Goal: Information Seeking & Learning: Learn about a topic

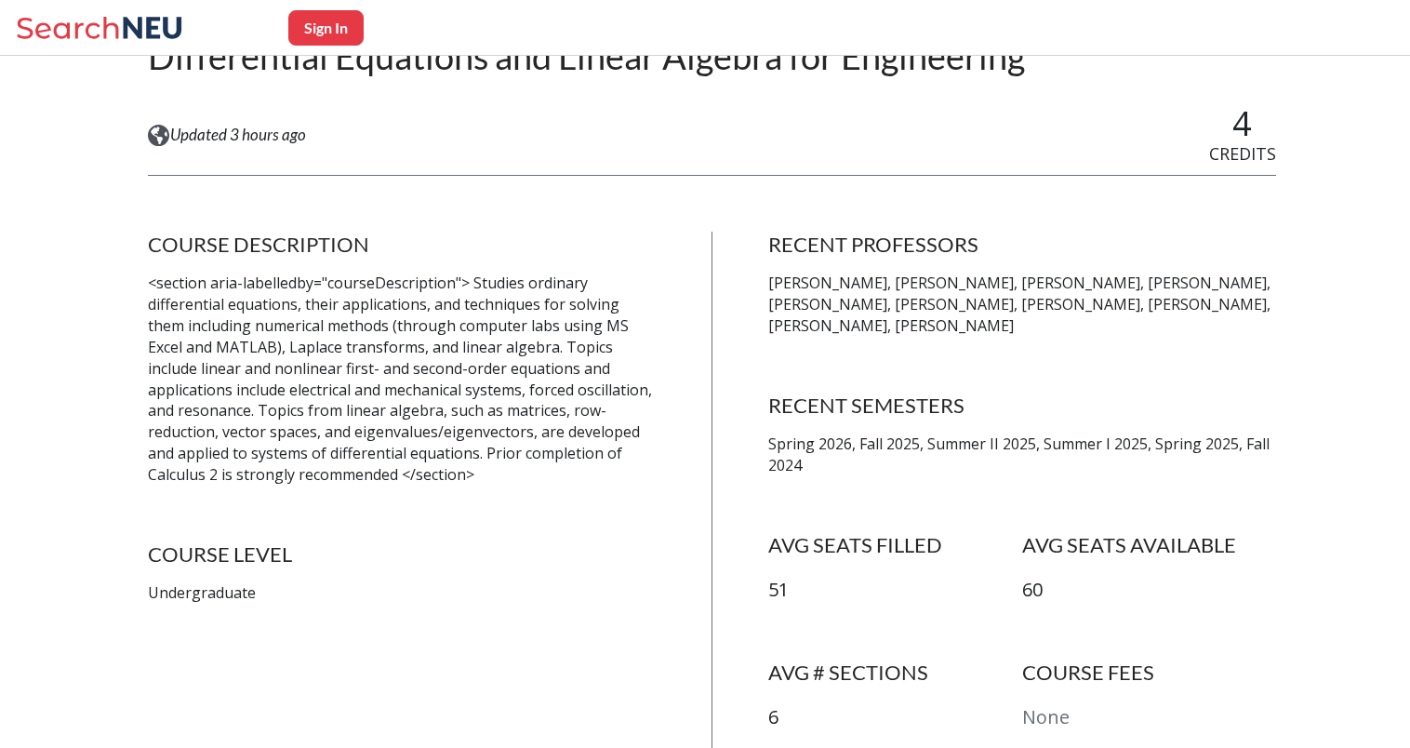
scroll to position [233, 0]
click at [878, 439] on p "Spring 2026, Fall 2025, Summer II 2025, Summer I 2025, Spring 2025, Fall 2024" at bounding box center [1022, 453] width 508 height 43
drag, startPoint x: 878, startPoint y: 439, endPoint x: 983, endPoint y: 474, distance: 110.9
click at [983, 474] on div "RECENT PROFESSORS David Lang, Sean Carroll, Natalia Ptitsyna, Jie Xu, Robert Lu…" at bounding box center [1022, 507] width 508 height 555
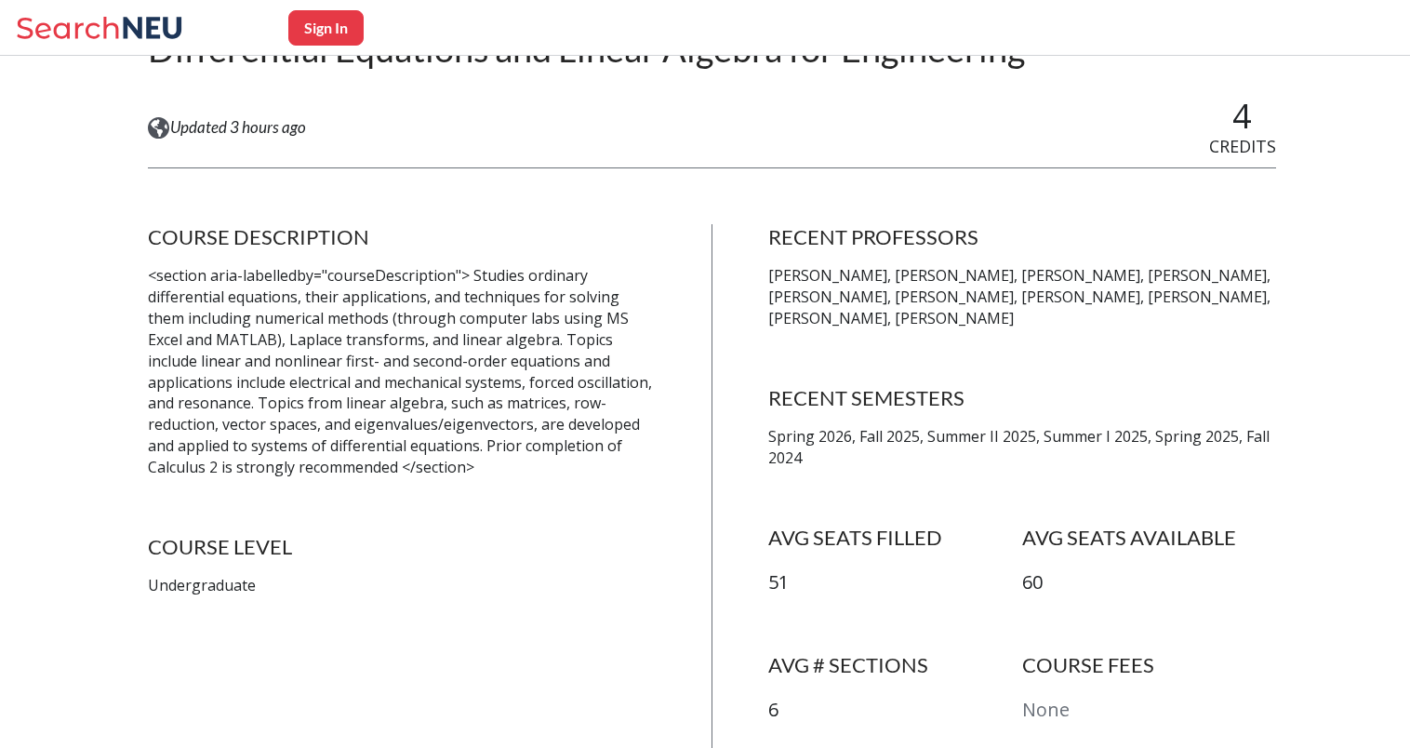
scroll to position [0, 0]
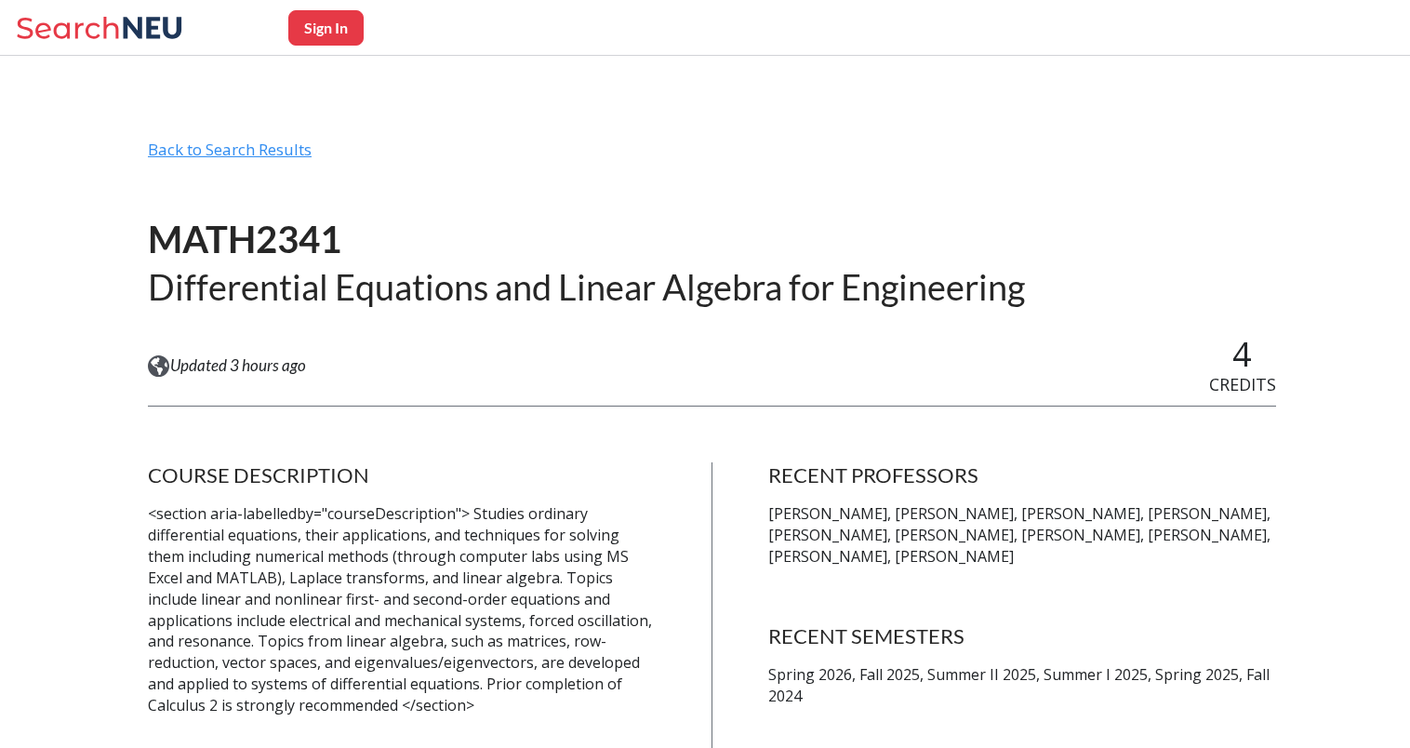
click at [272, 143] on div "Back to Search Results" at bounding box center [712, 157] width 1128 height 35
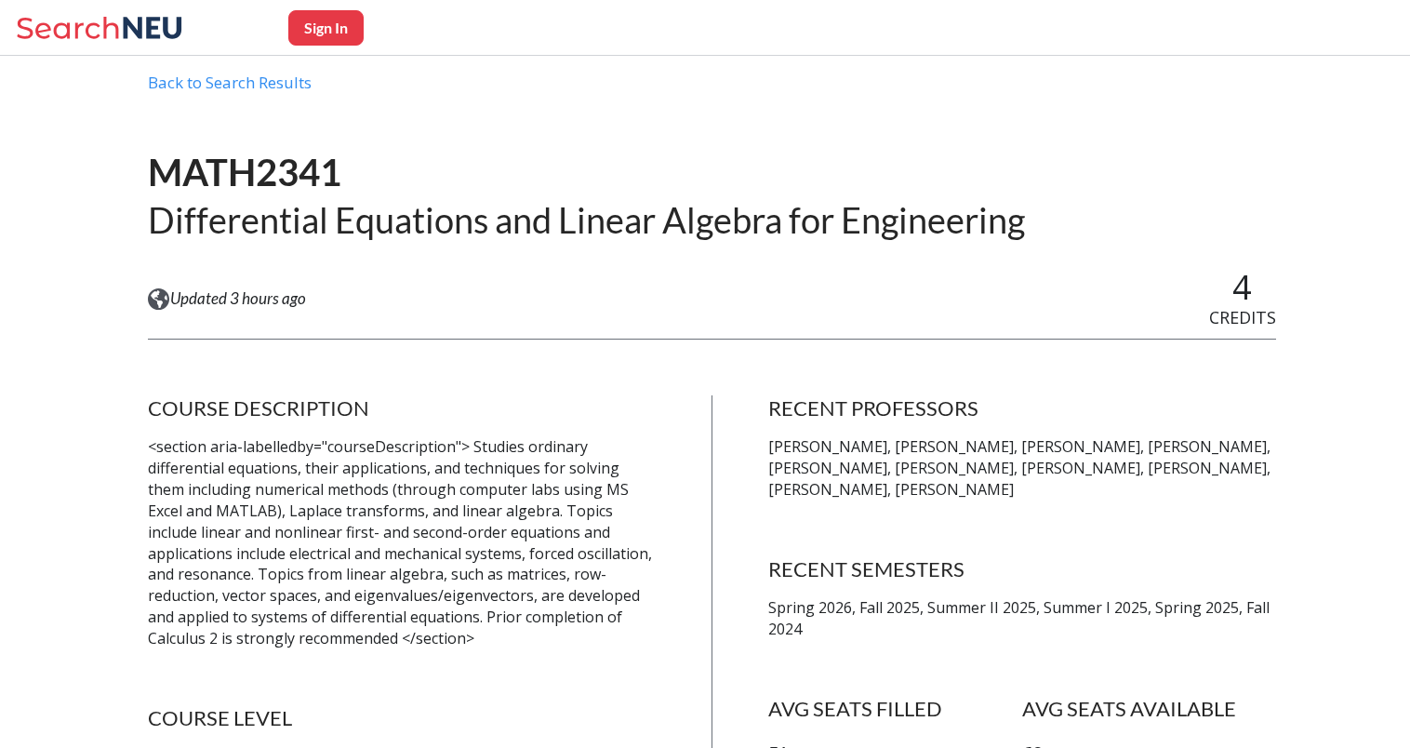
scroll to position [69, 0]
click at [145, 31] on icon at bounding box center [102, 27] width 173 height 37
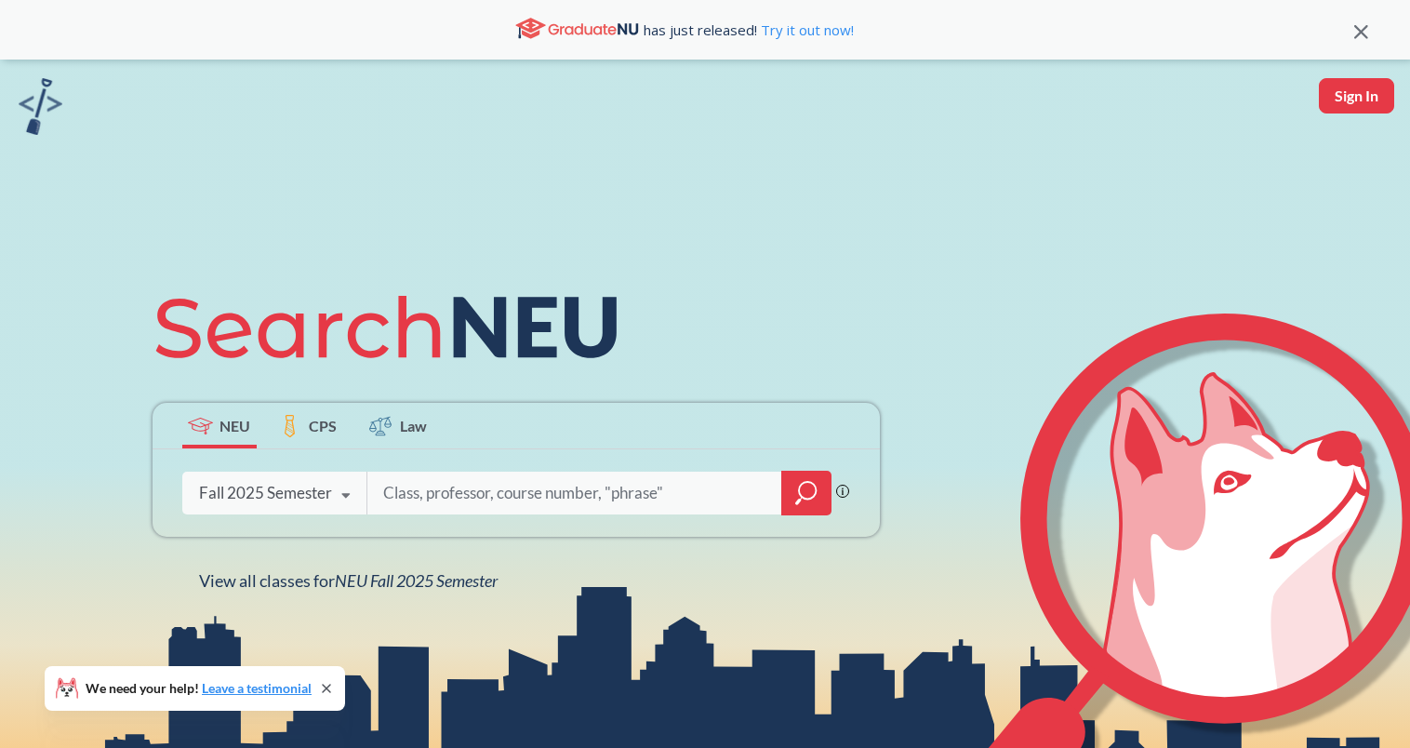
click at [320, 479] on div "Fall 2025 Semester Spring 2026 Semester Fall 2025 Semester Summer 2 2025 Semest…" at bounding box center [274, 493] width 185 height 47
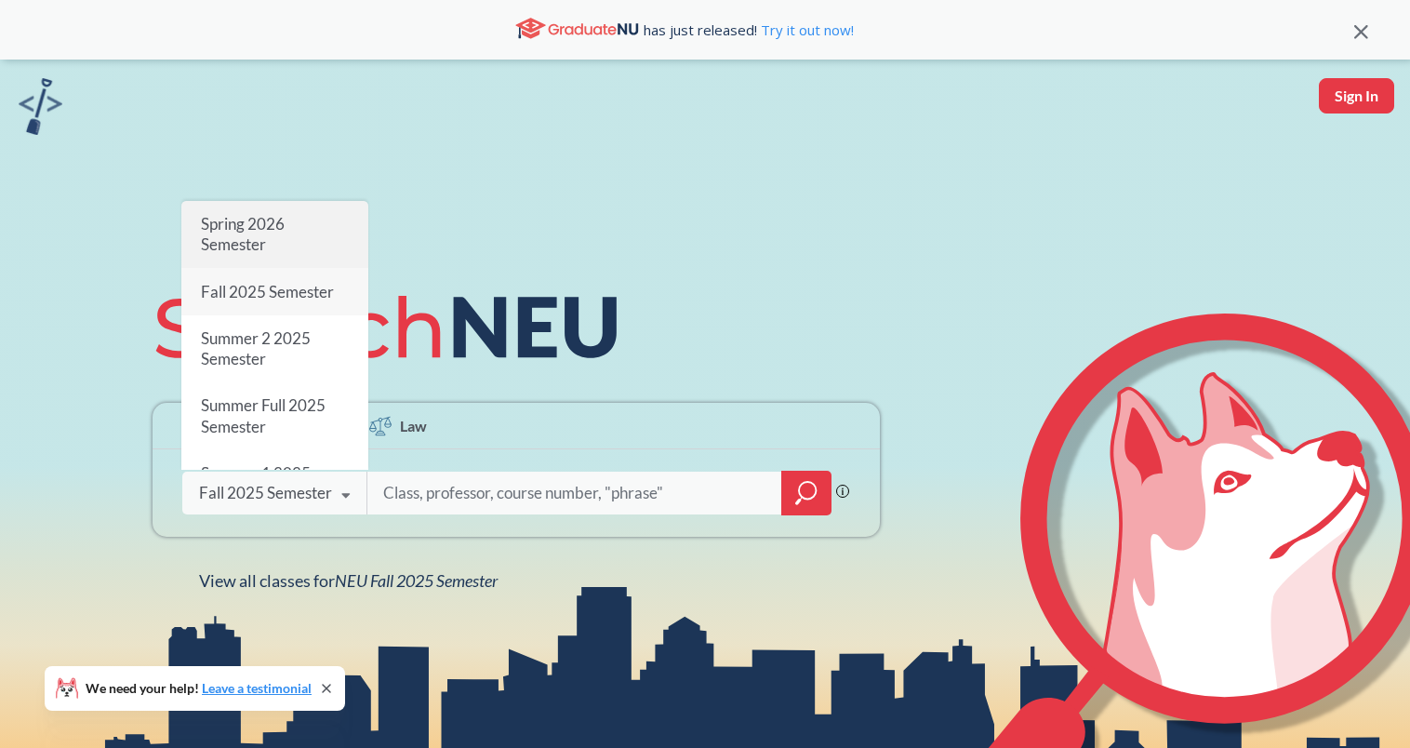
click at [281, 213] on div "Spring 2026 Semester" at bounding box center [274, 234] width 187 height 67
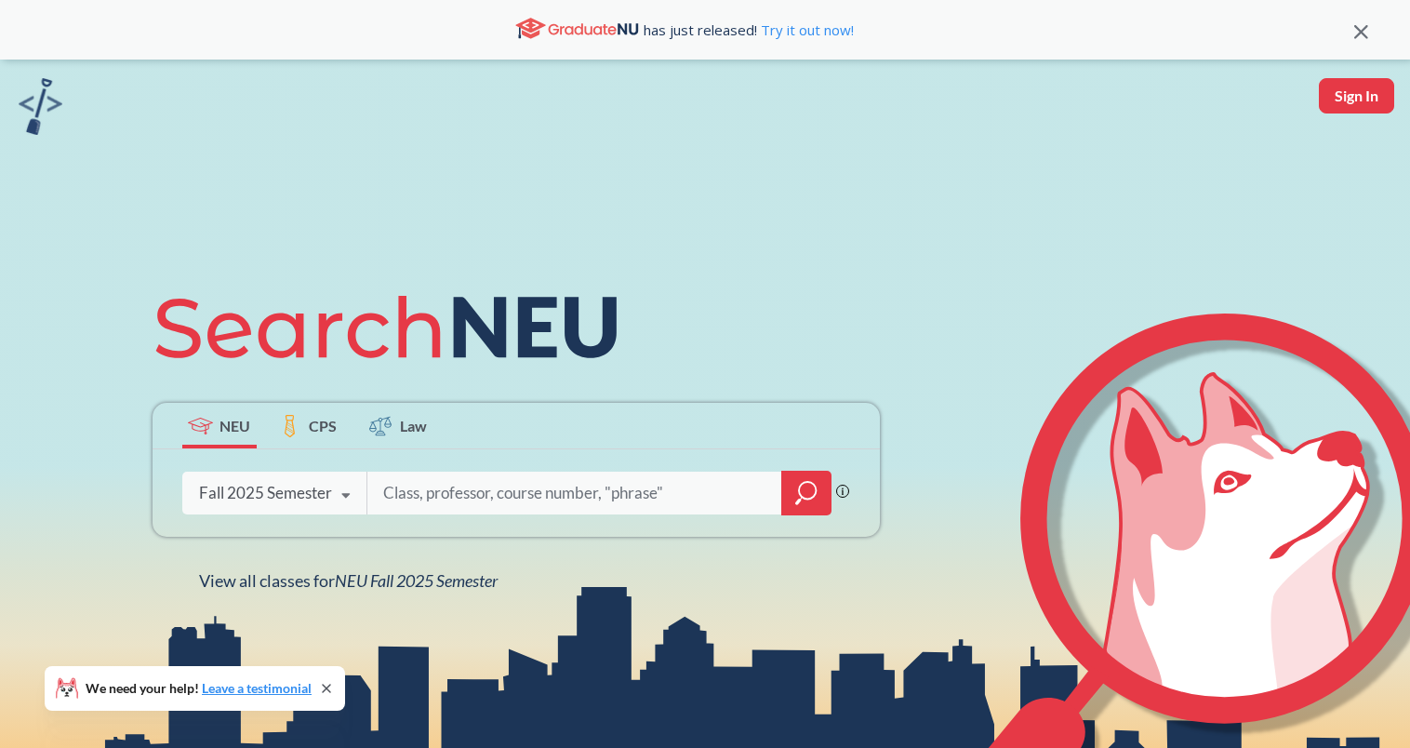
click at [471, 490] on input "search" at bounding box center [574, 492] width 387 height 39
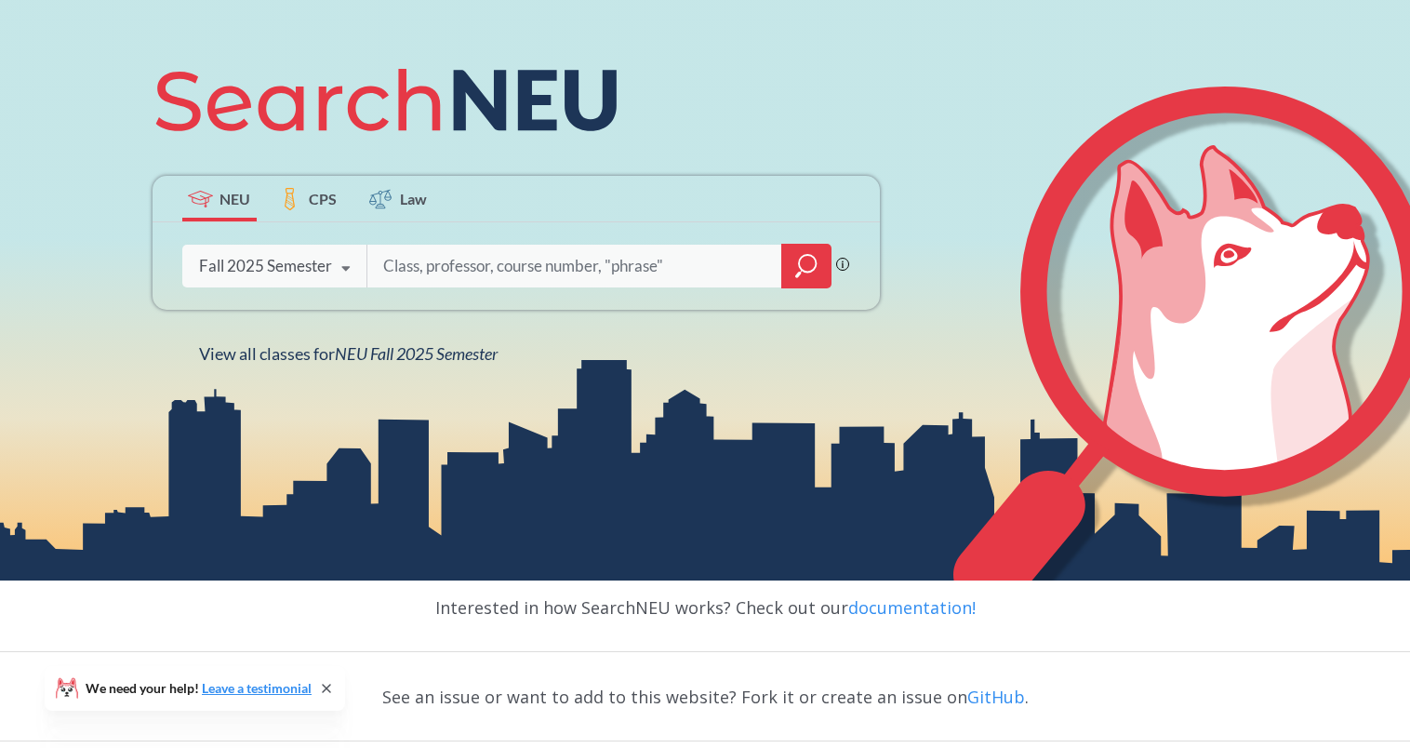
scroll to position [230, 0]
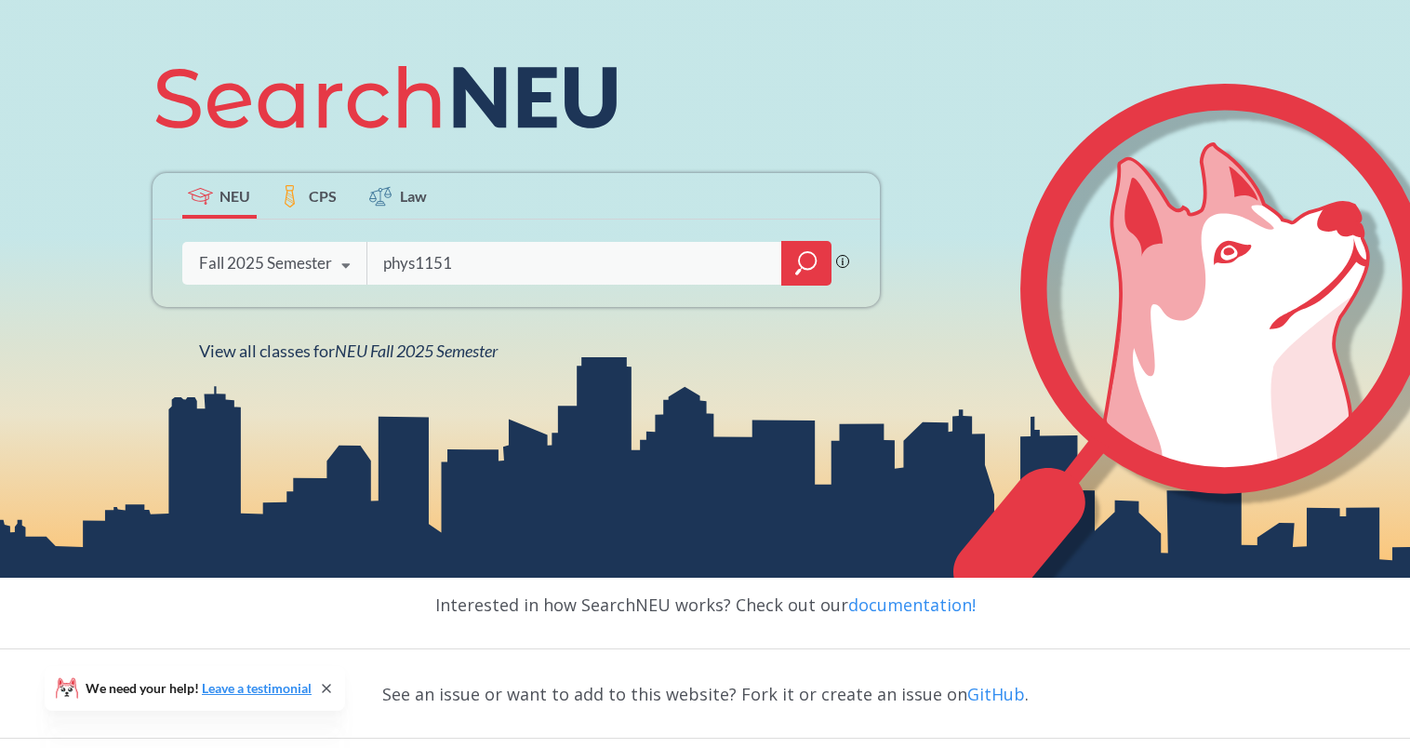
type input "phys1151"
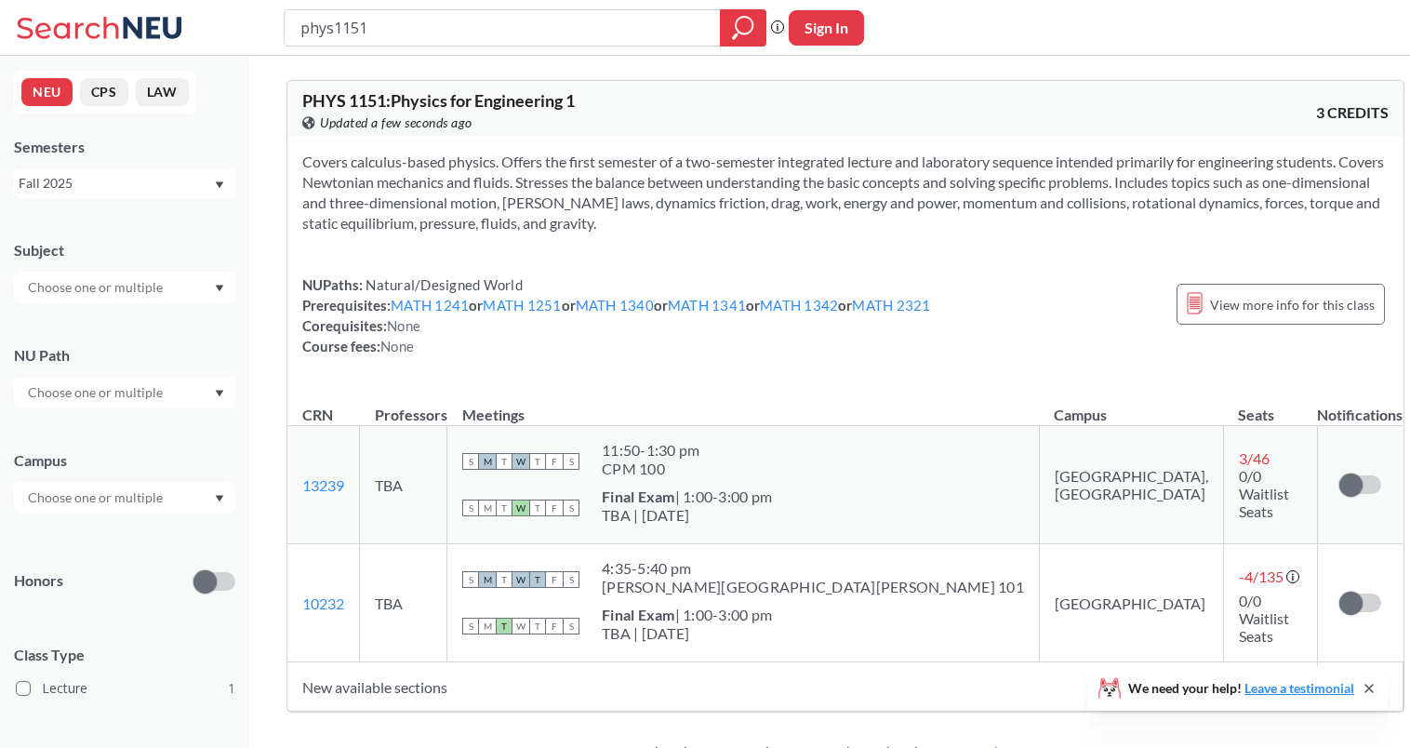
drag, startPoint x: 430, startPoint y: 19, endPoint x: 118, endPoint y: 4, distance: 311.9
click at [118, 4] on div "phys1151 Phrase search guarantees the exact search appears in the results. Ex. …" at bounding box center [705, 28] width 1410 height 56
type input "math2341"
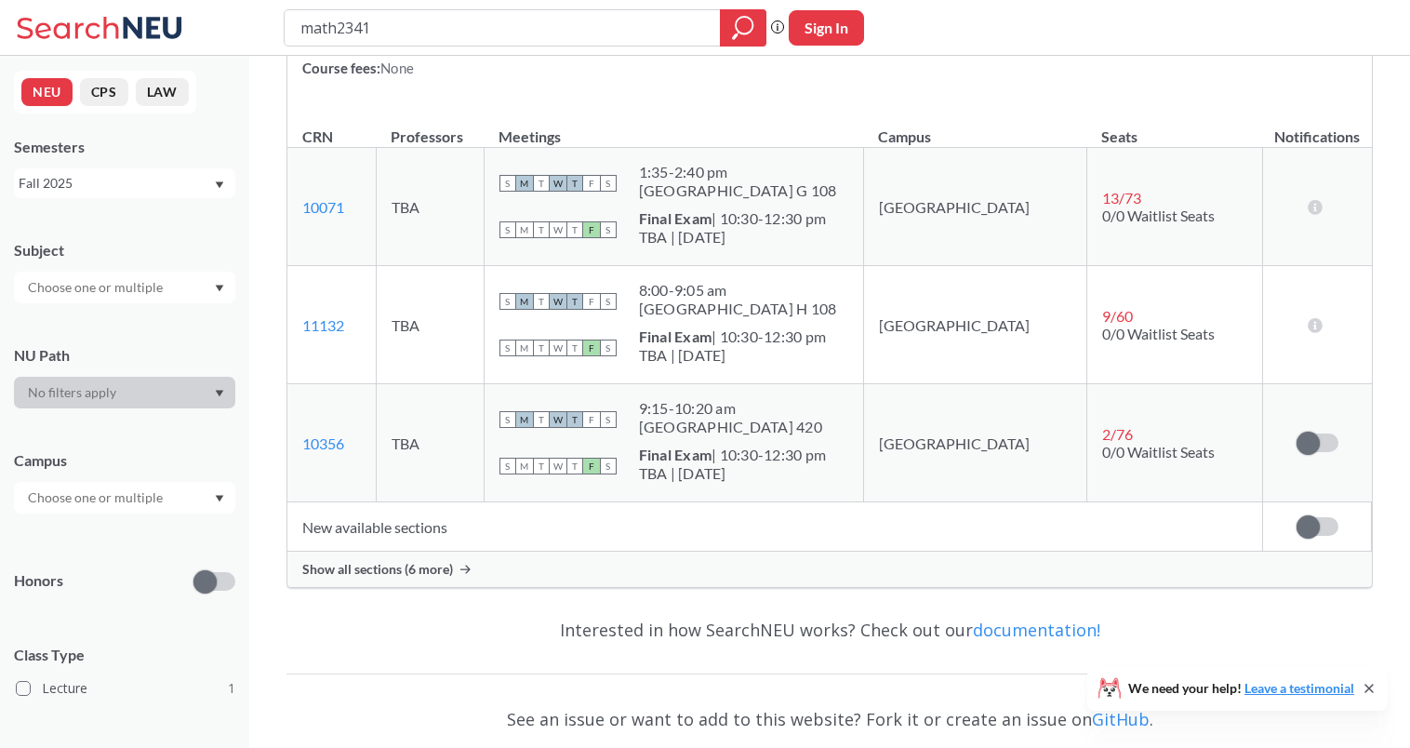
scroll to position [233, 0]
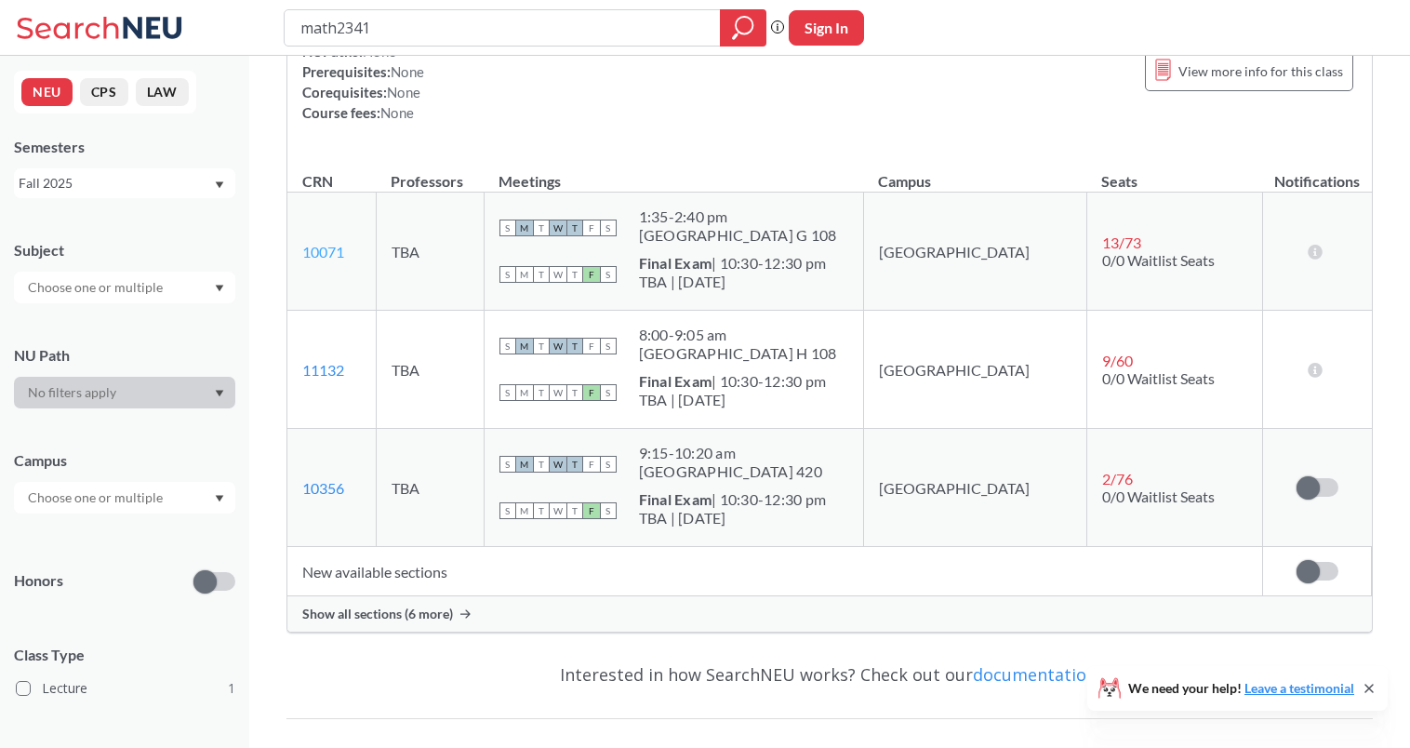
click at [327, 249] on link "10071" at bounding box center [323, 252] width 42 height 18
